Goal: Navigation & Orientation: Understand site structure

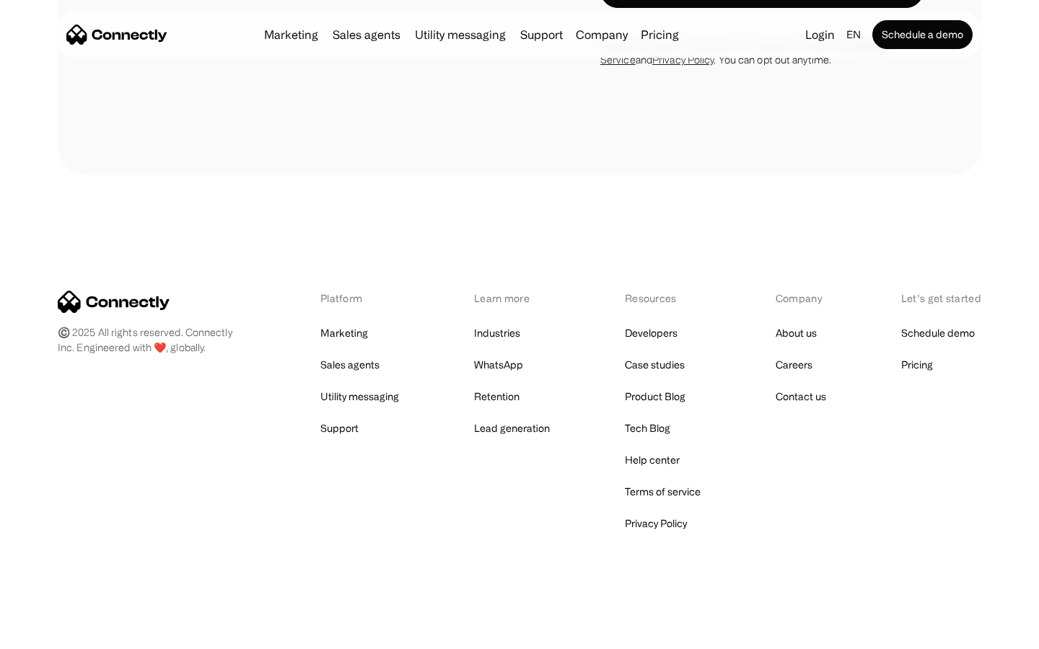
scroll to position [2785, 0]
